Goal: Task Accomplishment & Management: Complete application form

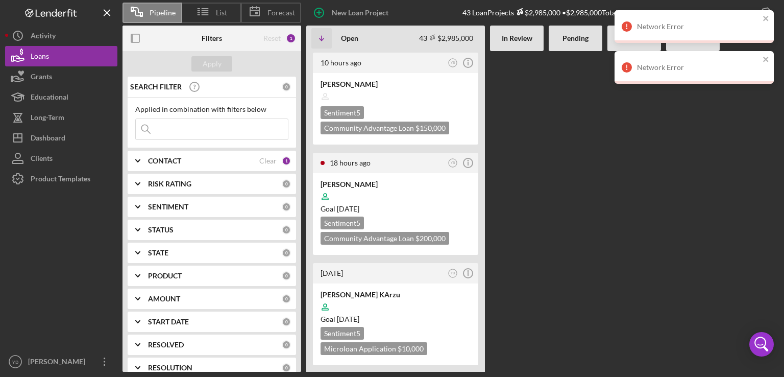
scroll to position [1847, 0]
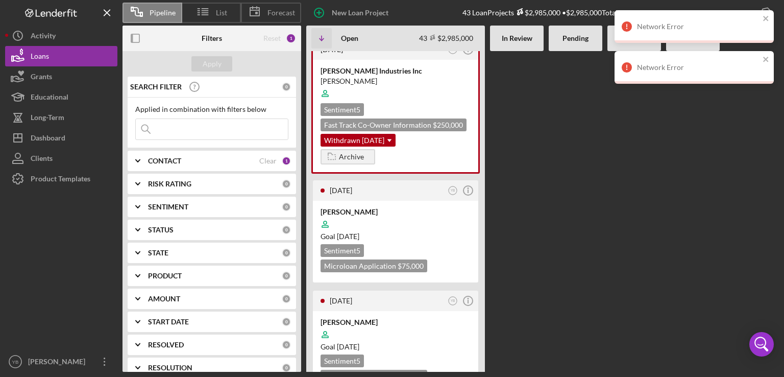
click at [545, 192] on div "10 hours ago YB Icon/Info [PERSON_NAME] Sentiment 5 Community Advantage Loan $1…" at bounding box center [542, 211] width 473 height 320
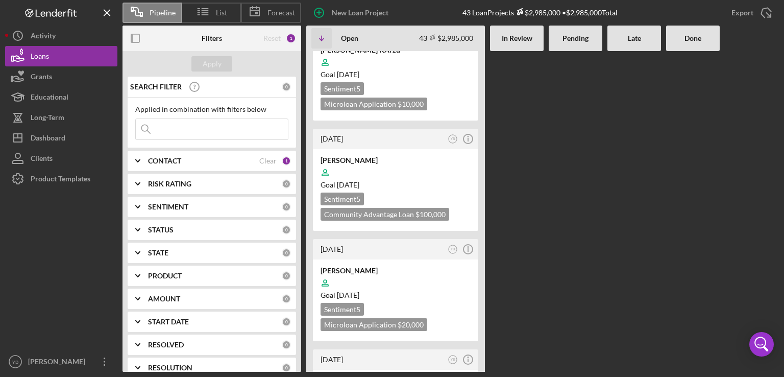
scroll to position [245, 0]
click at [436, 180] on div "Goal [DATE]" at bounding box center [395, 184] width 150 height 10
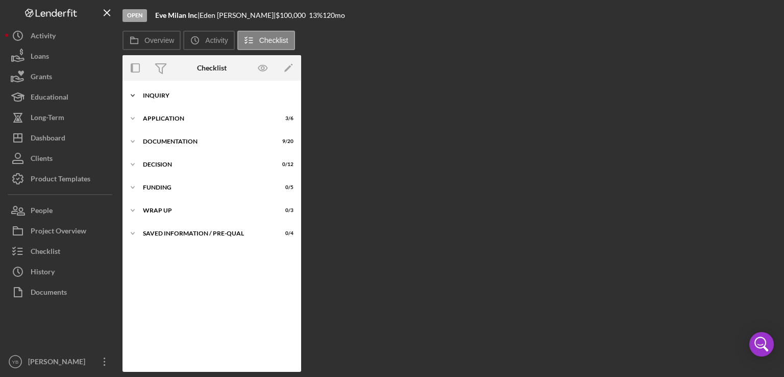
click at [170, 94] on div "Inquiry" at bounding box center [215, 95] width 145 height 6
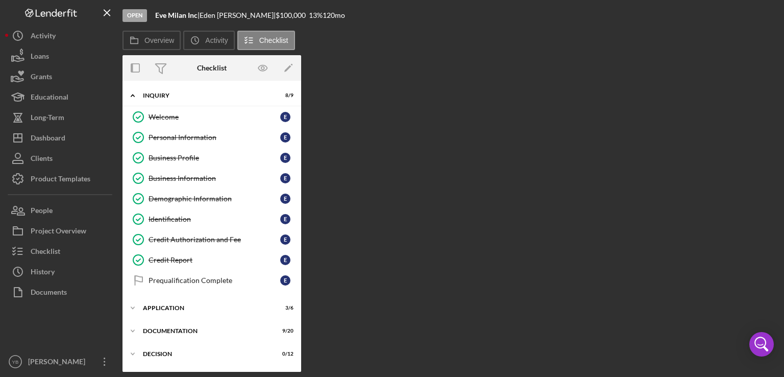
click at [435, 180] on div "Overview Internal Workflow Stage Open Icon/Dropdown Arrow Archive (can unarchiv…" at bounding box center [450, 213] width 656 height 316
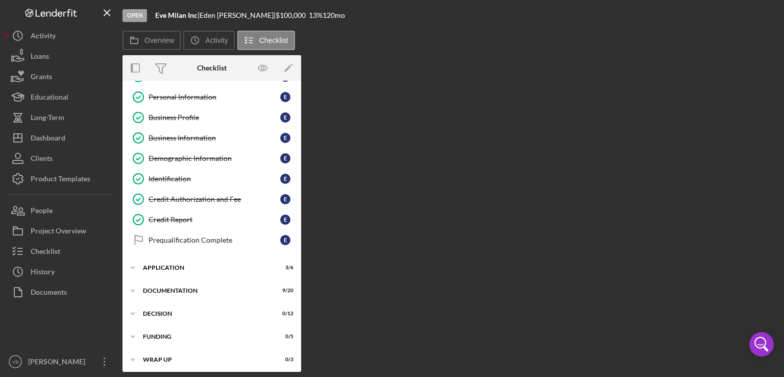
scroll to position [42, 0]
click at [180, 266] on div "Application" at bounding box center [215, 266] width 145 height 6
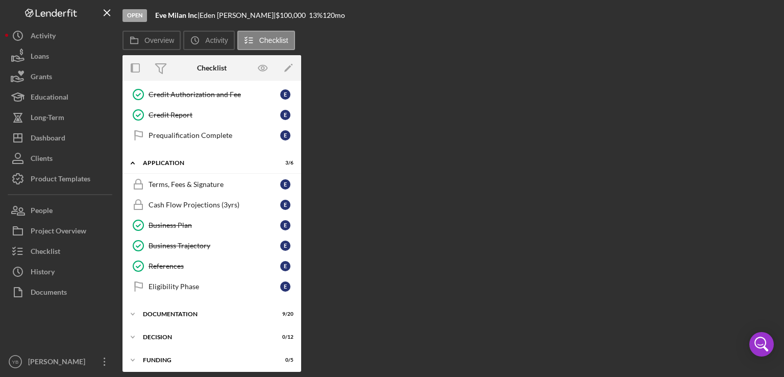
scroll to position [143, 0]
click at [173, 312] on div "Documentation" at bounding box center [215, 315] width 145 height 6
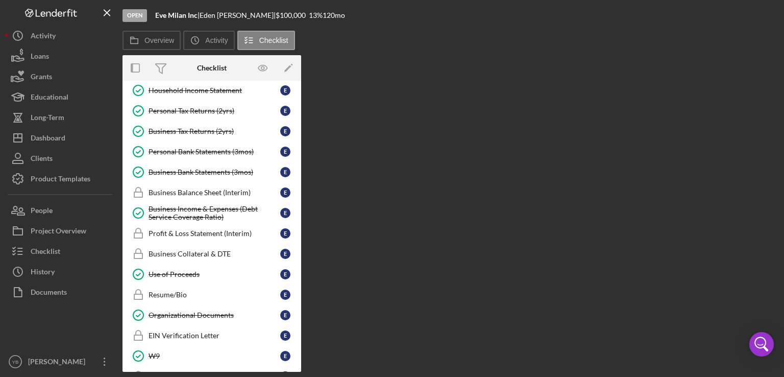
scroll to position [433, 0]
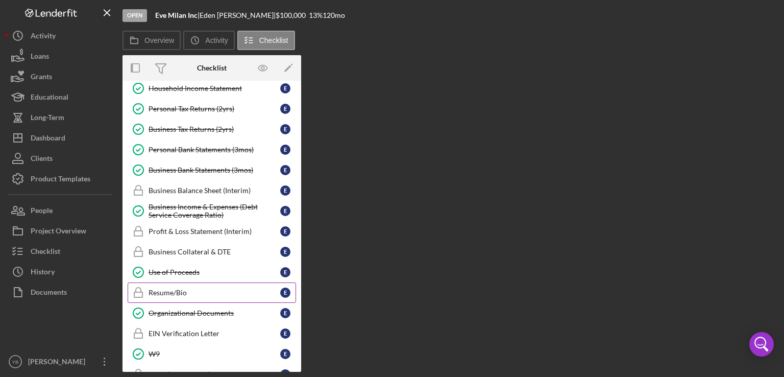
click at [176, 288] on div "Resume/Bio" at bounding box center [214, 292] width 132 height 8
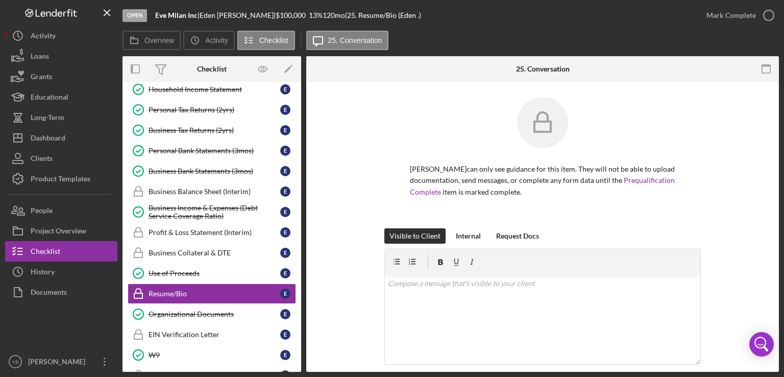
click at [733, 181] on div "[PERSON_NAME] can only see guidance for this item. They will not be able to upl…" at bounding box center [542, 162] width 442 height 131
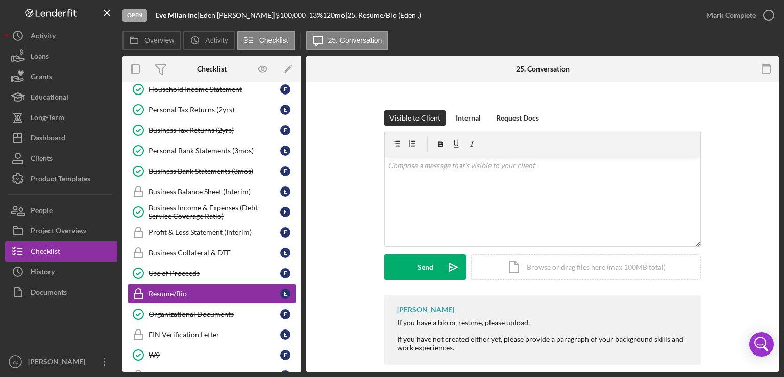
scroll to position [131, 0]
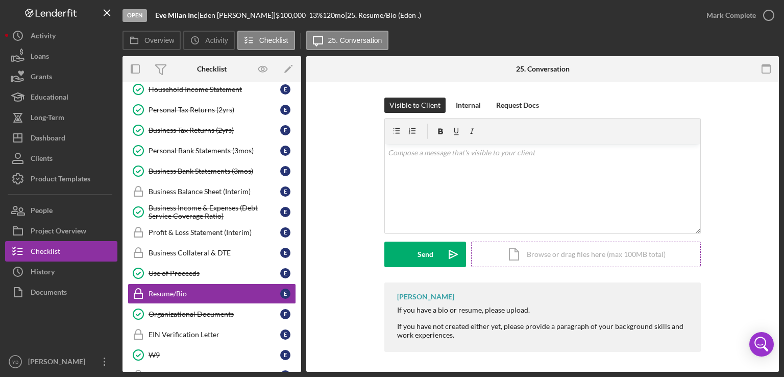
click at [630, 253] on div "Icon/Document Browse or drag files here (max 100MB total) Tap to choose files o…" at bounding box center [586, 254] width 230 height 26
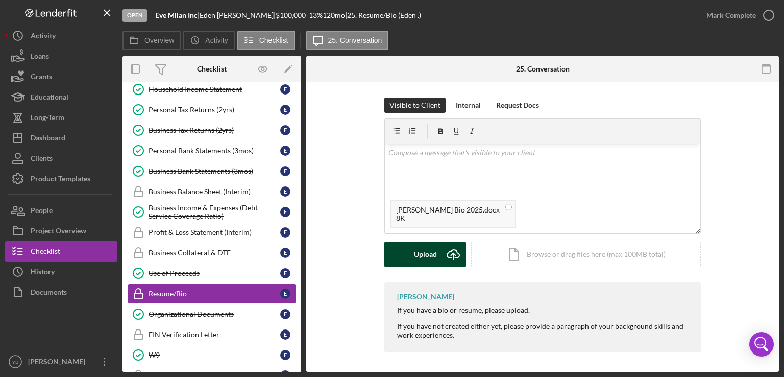
click at [415, 261] on div "Upload" at bounding box center [425, 254] width 23 height 26
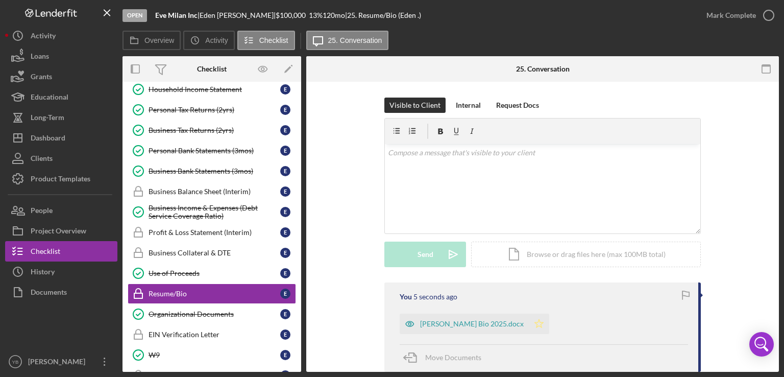
click at [529, 326] on icon "Icon/Star" at bounding box center [539, 323] width 20 height 20
click at [723, 22] on div "Mark Complete" at bounding box center [730, 15] width 49 height 20
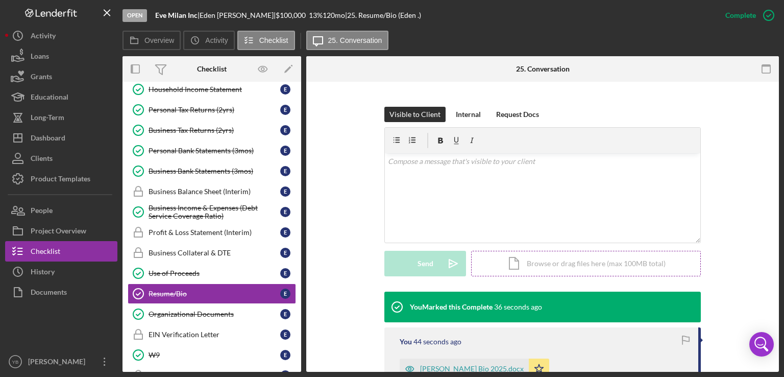
click at [595, 265] on div "Icon/Document Browse or drag files here (max 100MB total) Tap to choose files o…" at bounding box center [586, 264] width 230 height 26
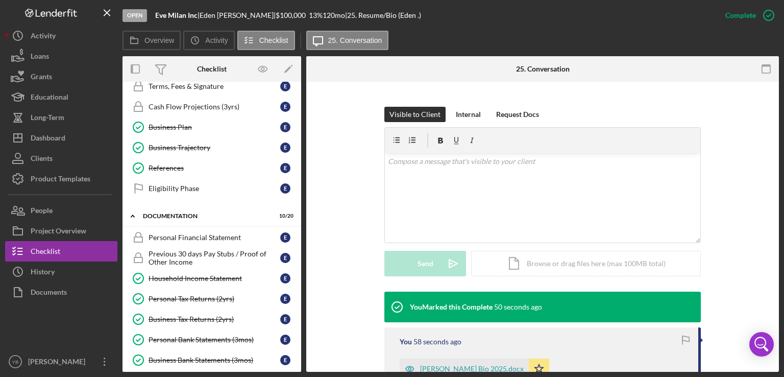
scroll to position [246, 0]
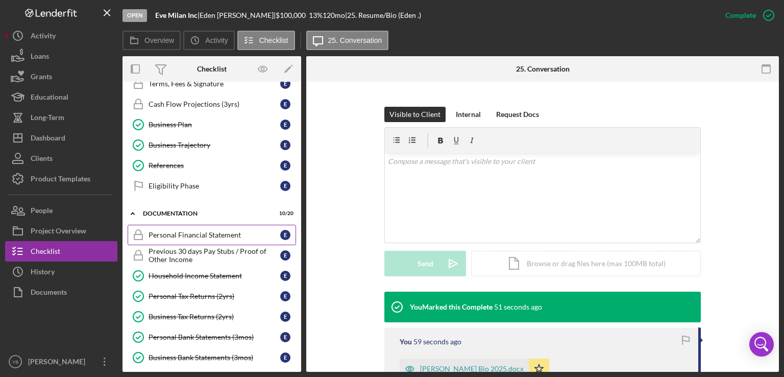
click at [209, 231] on div "Personal Financial Statement" at bounding box center [214, 235] width 132 height 8
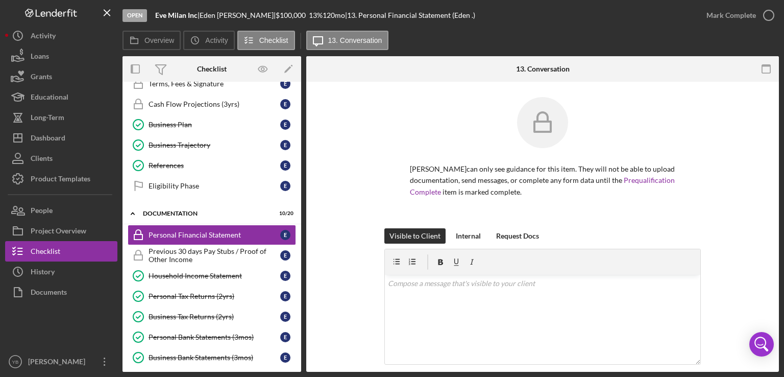
click at [761, 182] on div "[PERSON_NAME] can only see guidance for this item. They will not be able to upl…" at bounding box center [542, 309] width 473 height 455
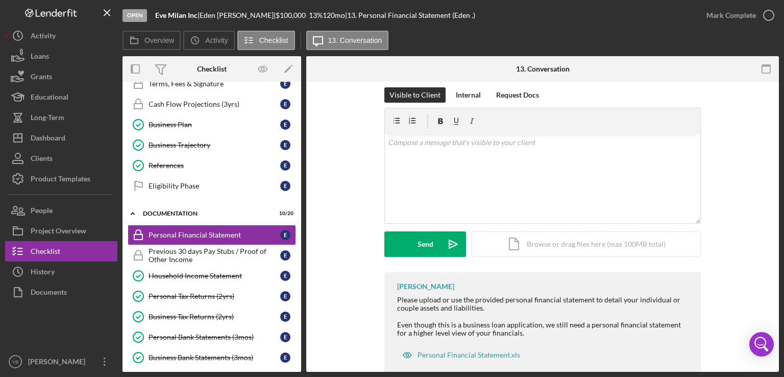
scroll to position [164, 0]
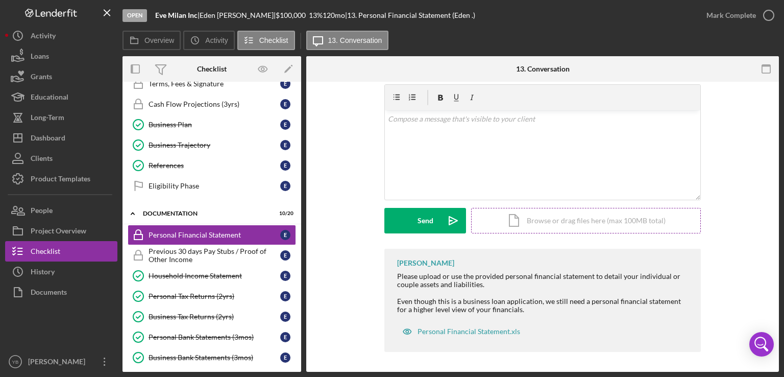
click at [642, 215] on div "Icon/Document Browse or drag files here (max 100MB total) Tap to choose files o…" at bounding box center [586, 221] width 230 height 26
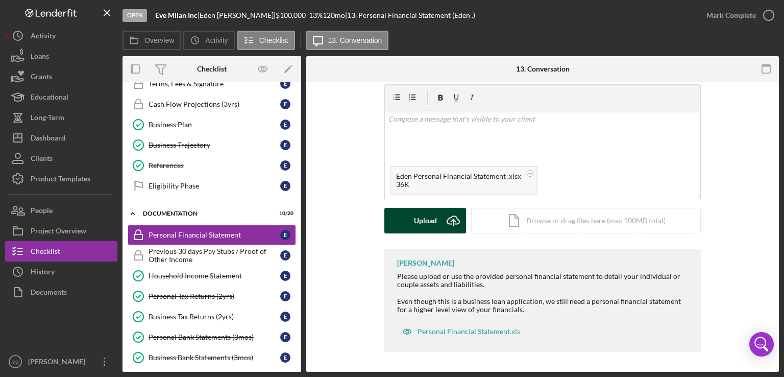
click at [419, 217] on div "Upload" at bounding box center [425, 221] width 23 height 26
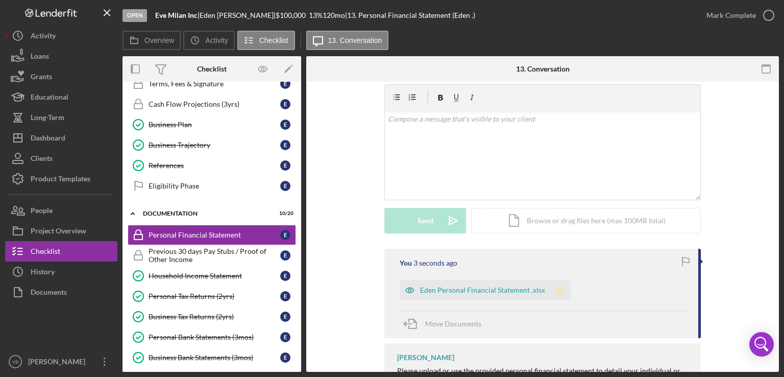
click at [558, 292] on icon "Icon/Star" at bounding box center [560, 290] width 20 height 20
click at [742, 16] on div "Mark Complete" at bounding box center [730, 15] width 49 height 20
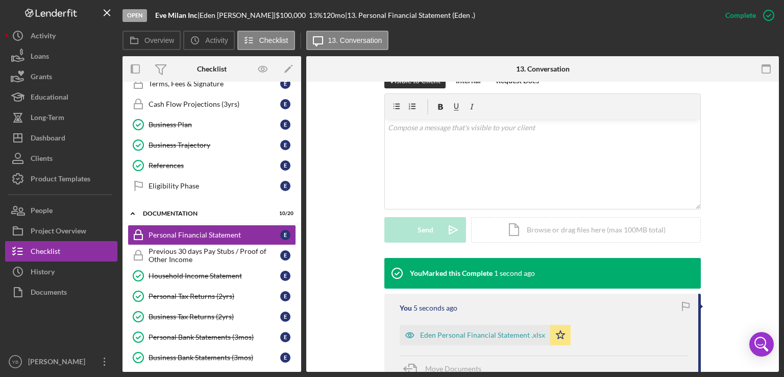
scroll to position [174, 0]
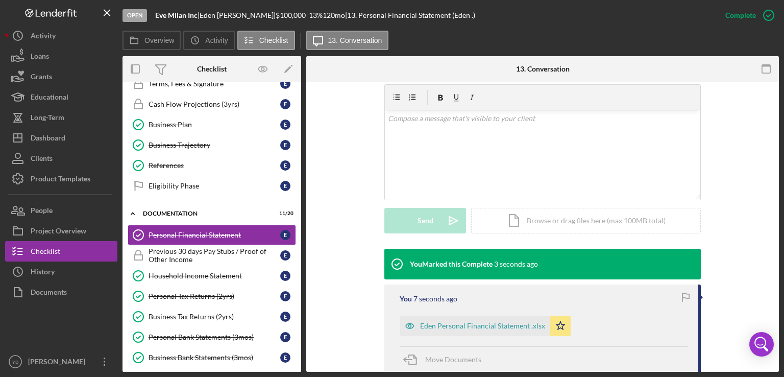
click at [782, 170] on div "Open Eve Milan Inc | [PERSON_NAME] | $100,000 $100,000 13 % 120 mo | 13. Person…" at bounding box center [392, 188] width 784 height 377
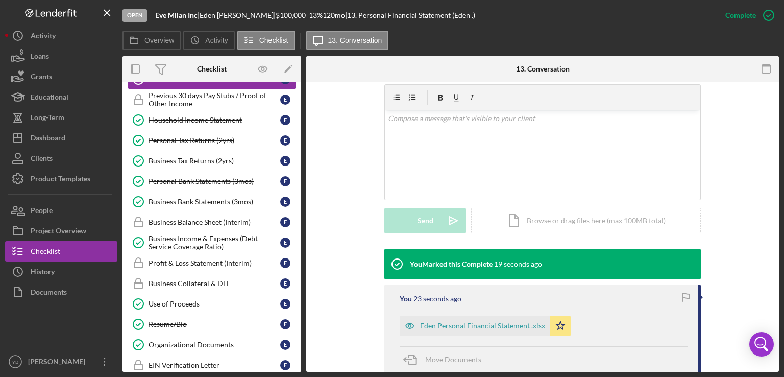
scroll to position [488, 0]
